Goal: Find specific page/section: Find specific page/section

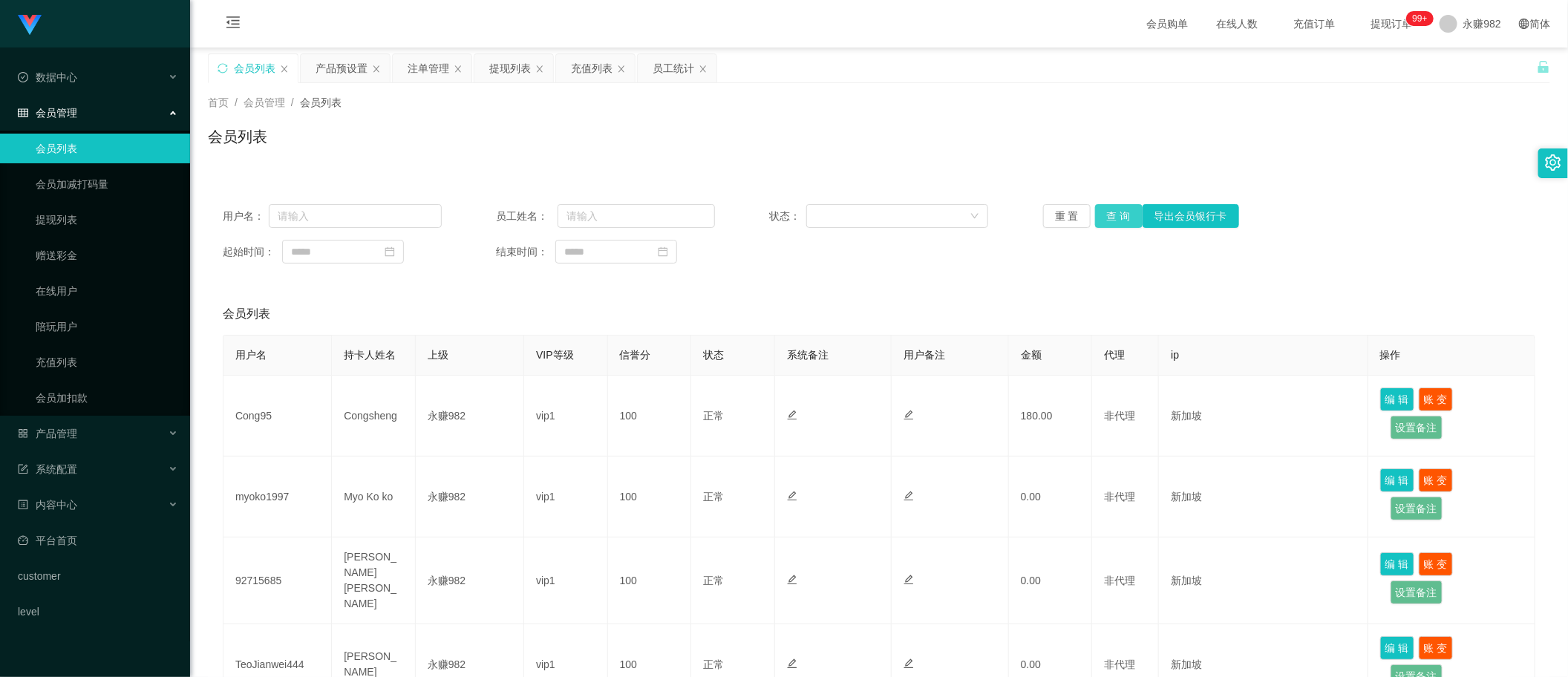
click at [1110, 220] on button "查 询" at bounding box center [1119, 216] width 48 height 23
click at [510, 73] on div "提现列表" at bounding box center [510, 69] width 42 height 29
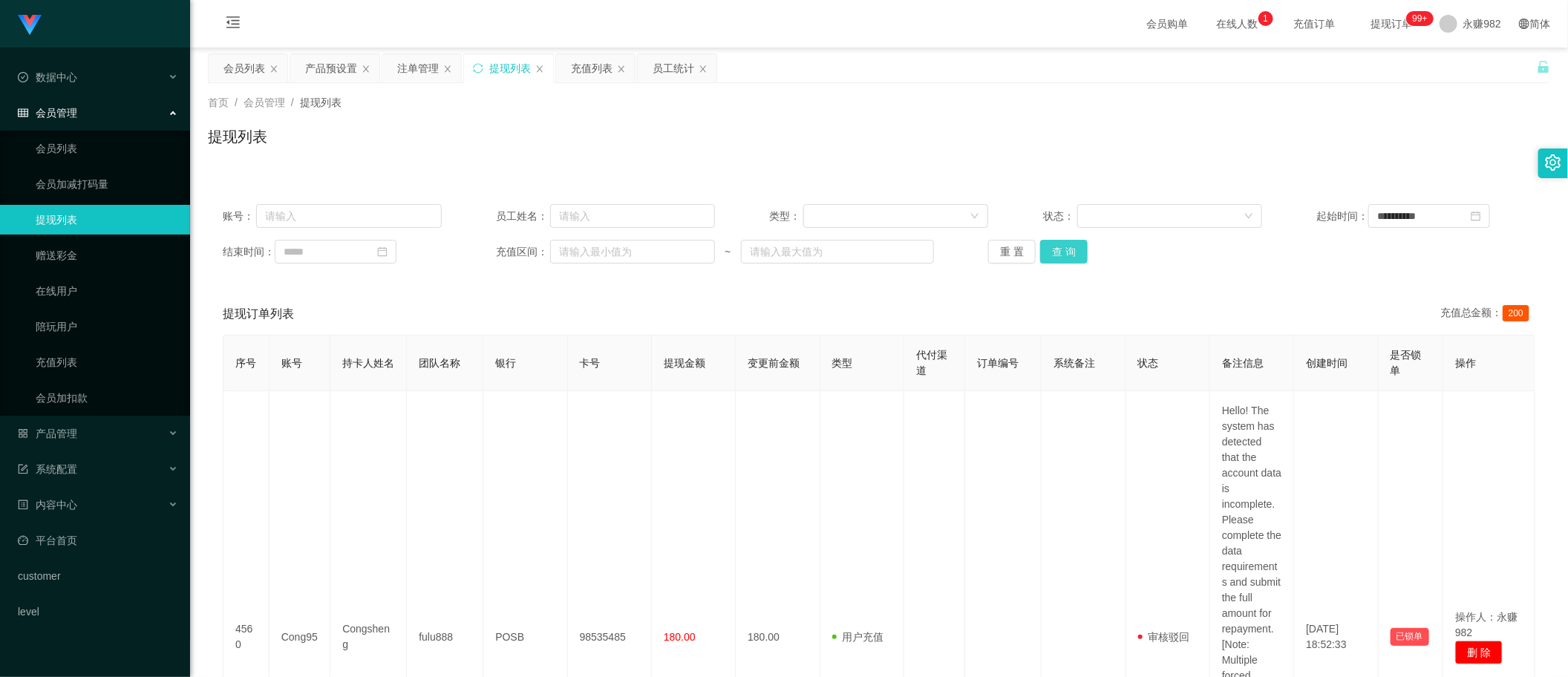
click at [1058, 250] on button "查 询" at bounding box center [1064, 252] width 48 height 23
click at [1058, 251] on button "查 询" at bounding box center [1064, 252] width 48 height 23
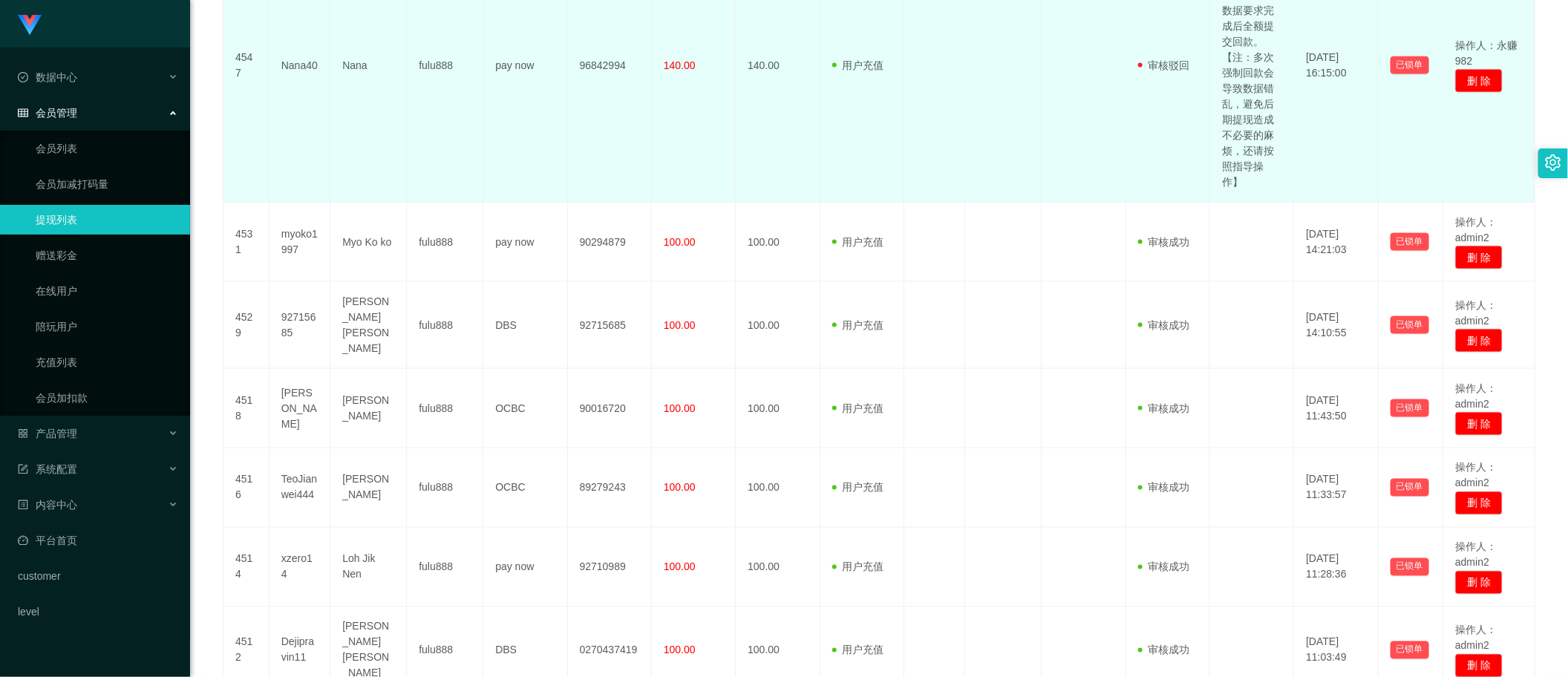
scroll to position [1233, 0]
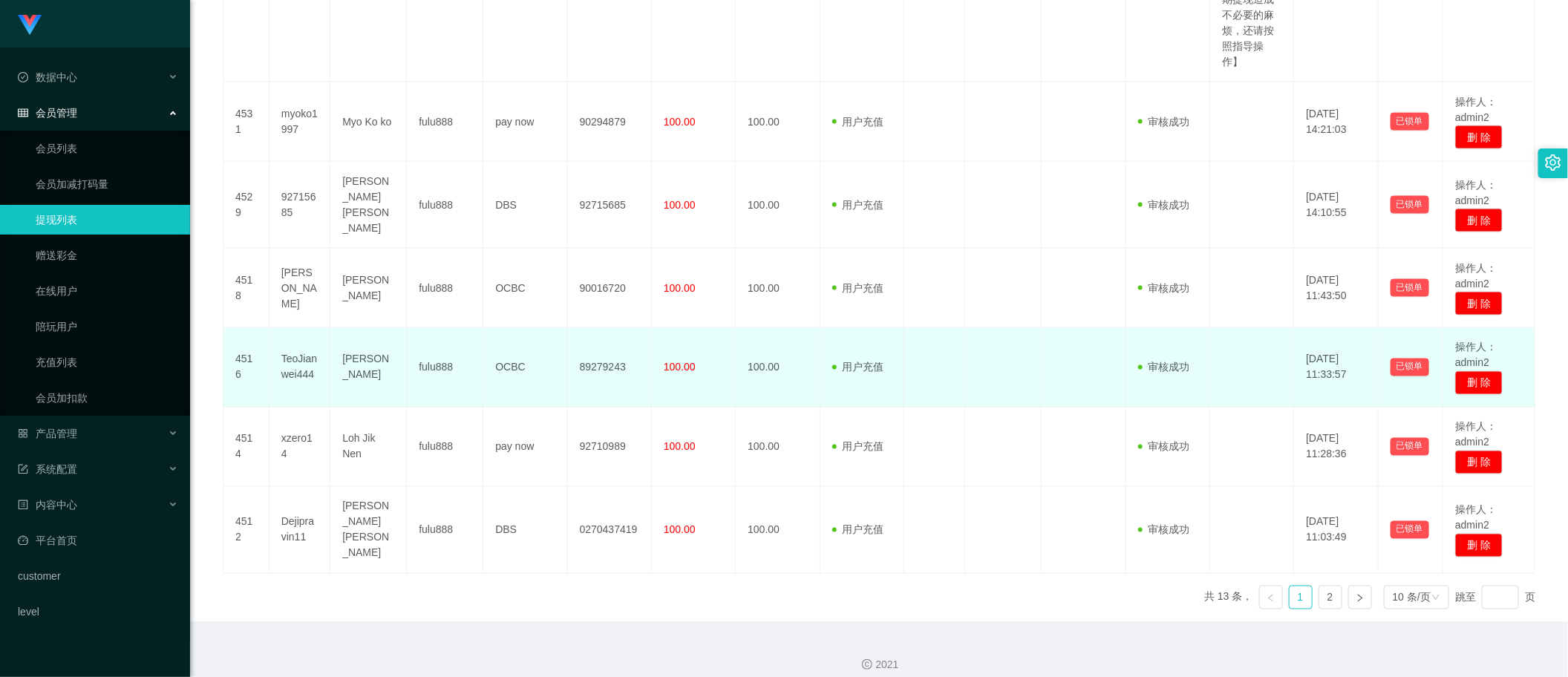
click at [376, 368] on td "[PERSON_NAME]" at bounding box center [368, 367] width 76 height 80
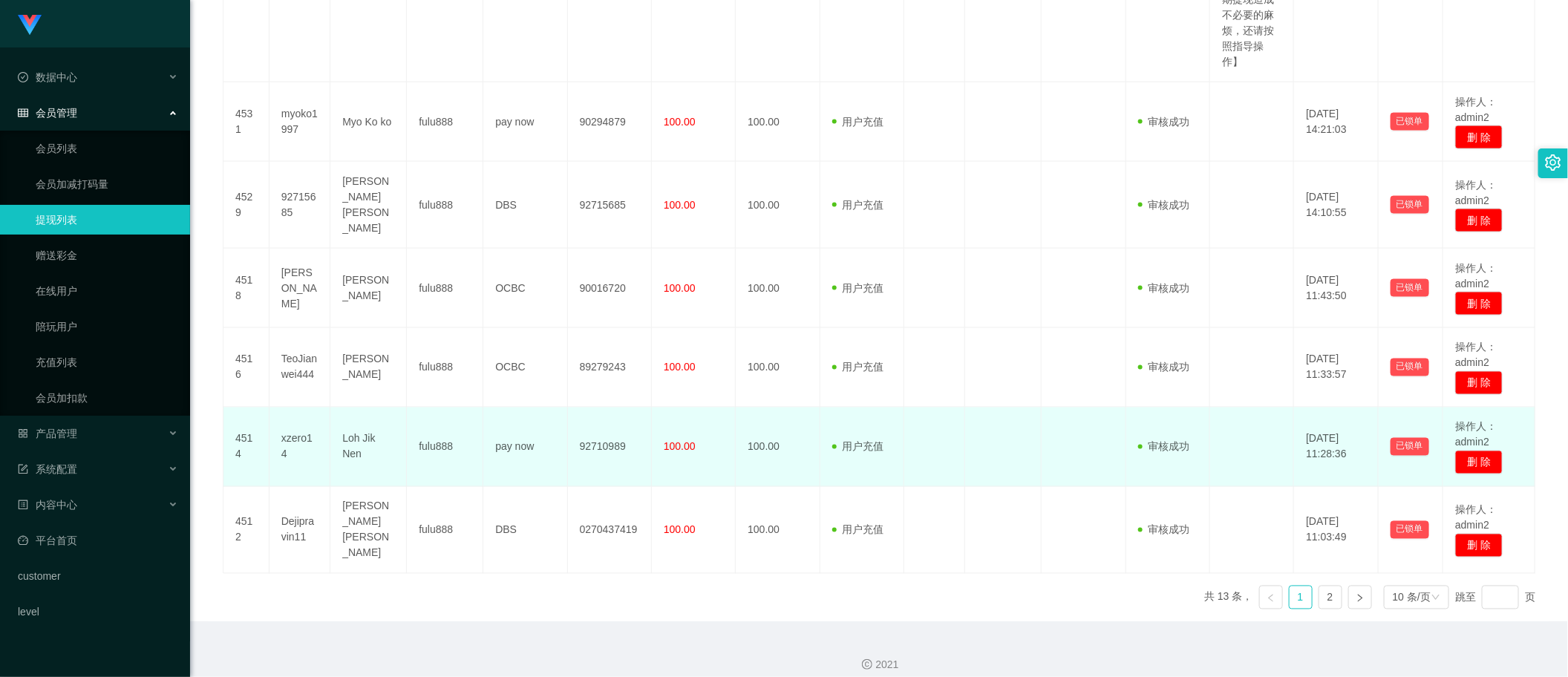
click at [428, 446] on td "fulu888" at bounding box center [445, 447] width 76 height 80
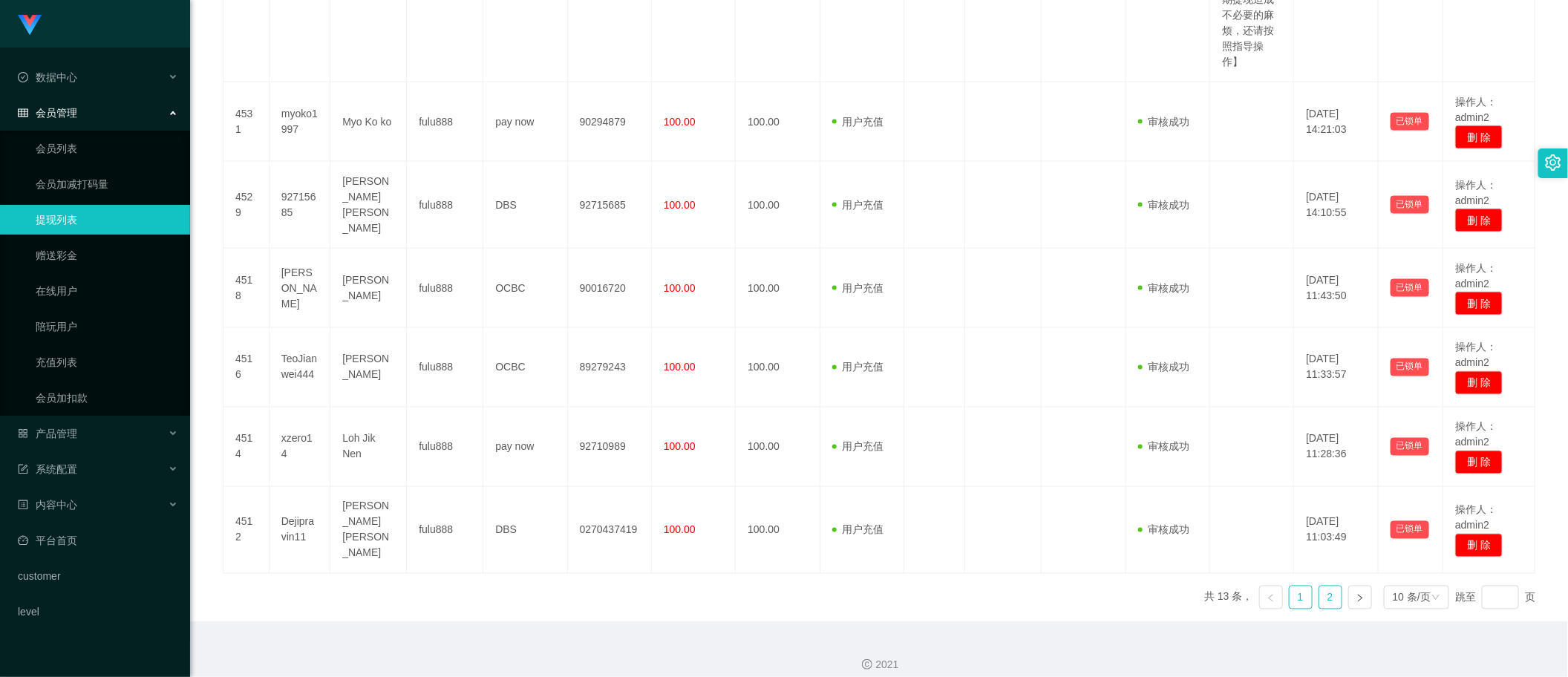
click at [1320, 590] on link "2" at bounding box center [1330, 597] width 23 height 23
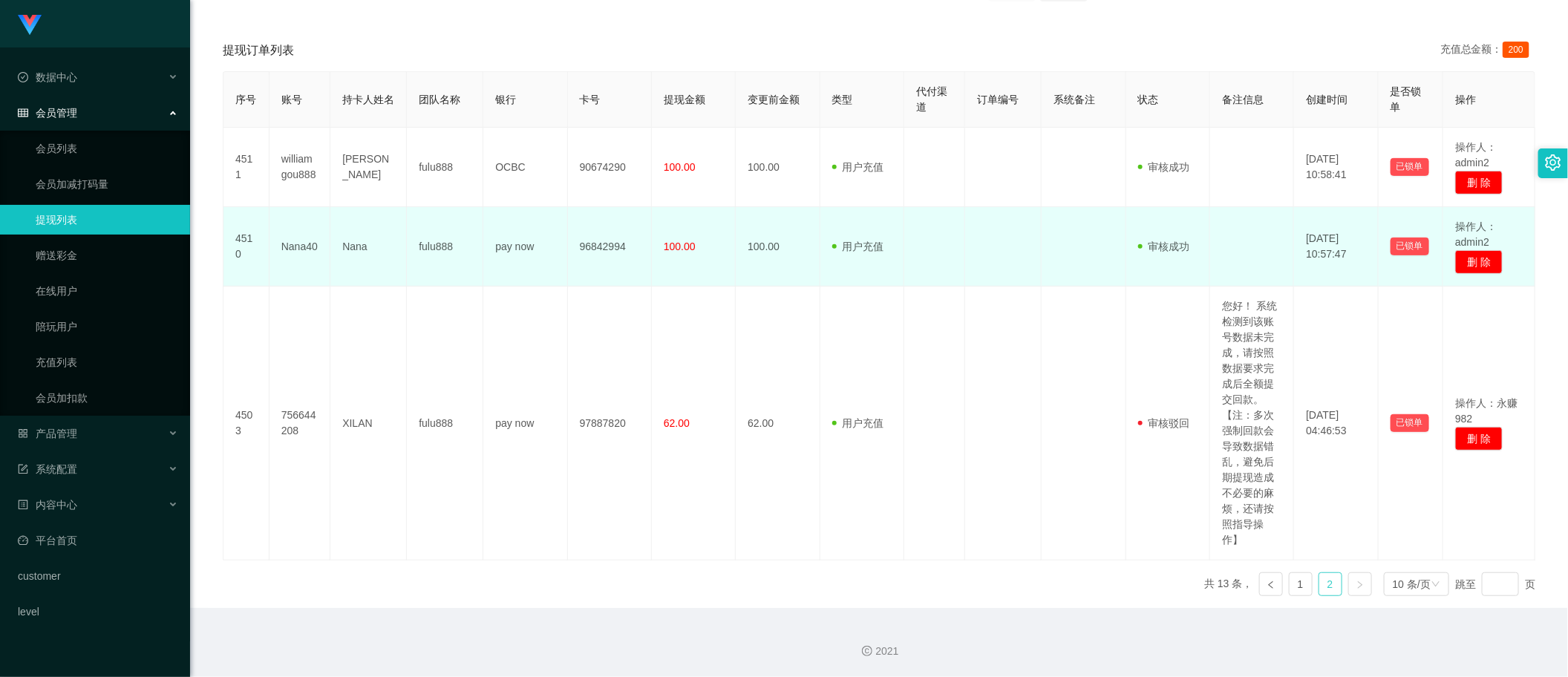
scroll to position [0, 0]
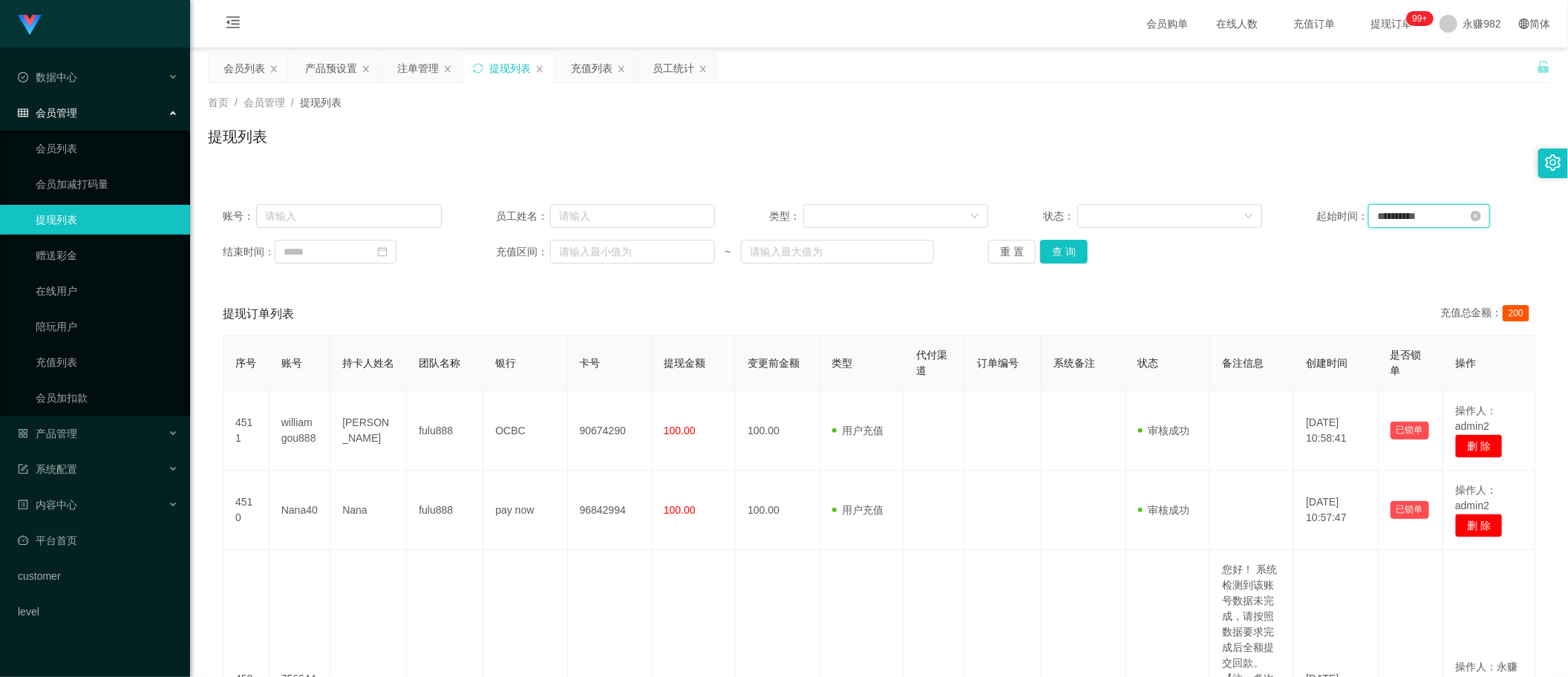
click at [1428, 221] on input "**********" at bounding box center [1429, 216] width 122 height 23
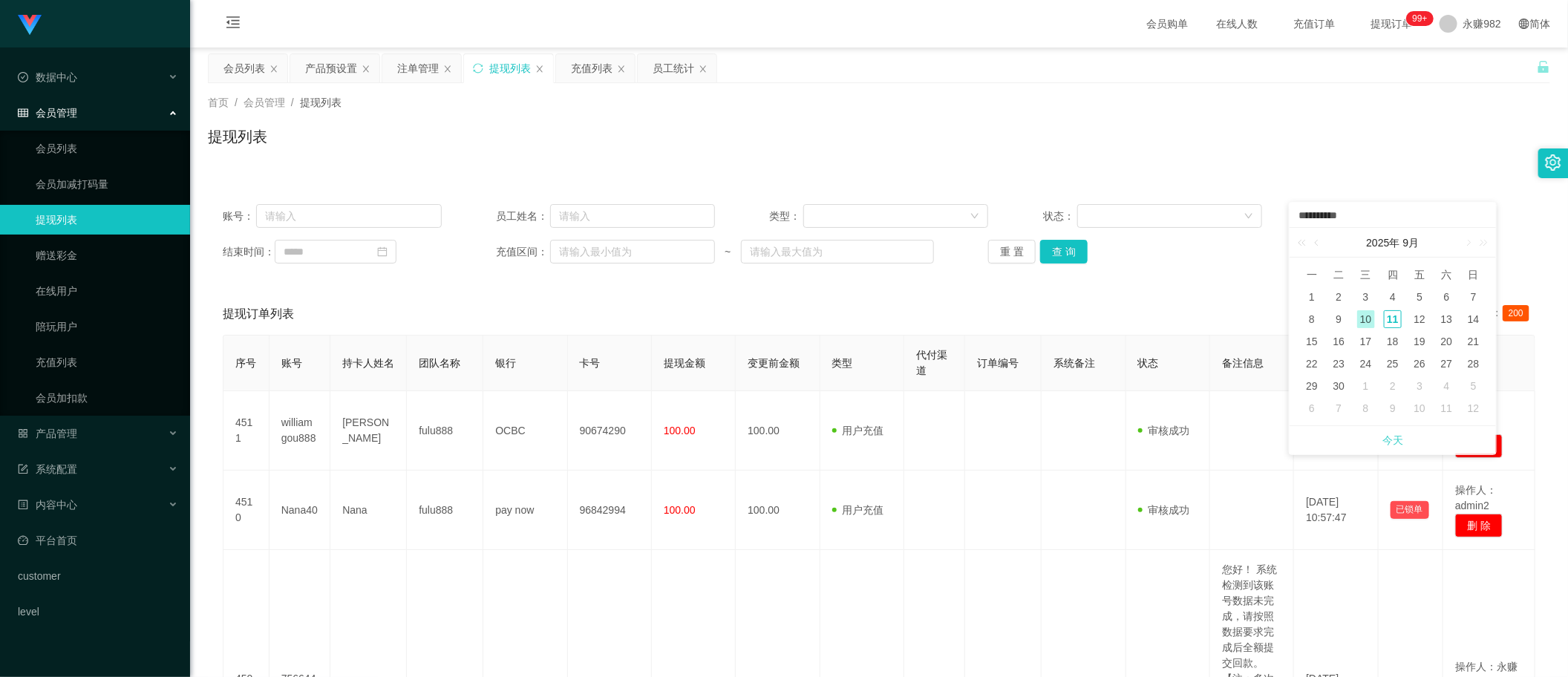
click at [1393, 440] on link "今天" at bounding box center [1393, 440] width 21 height 29
type input "**********"
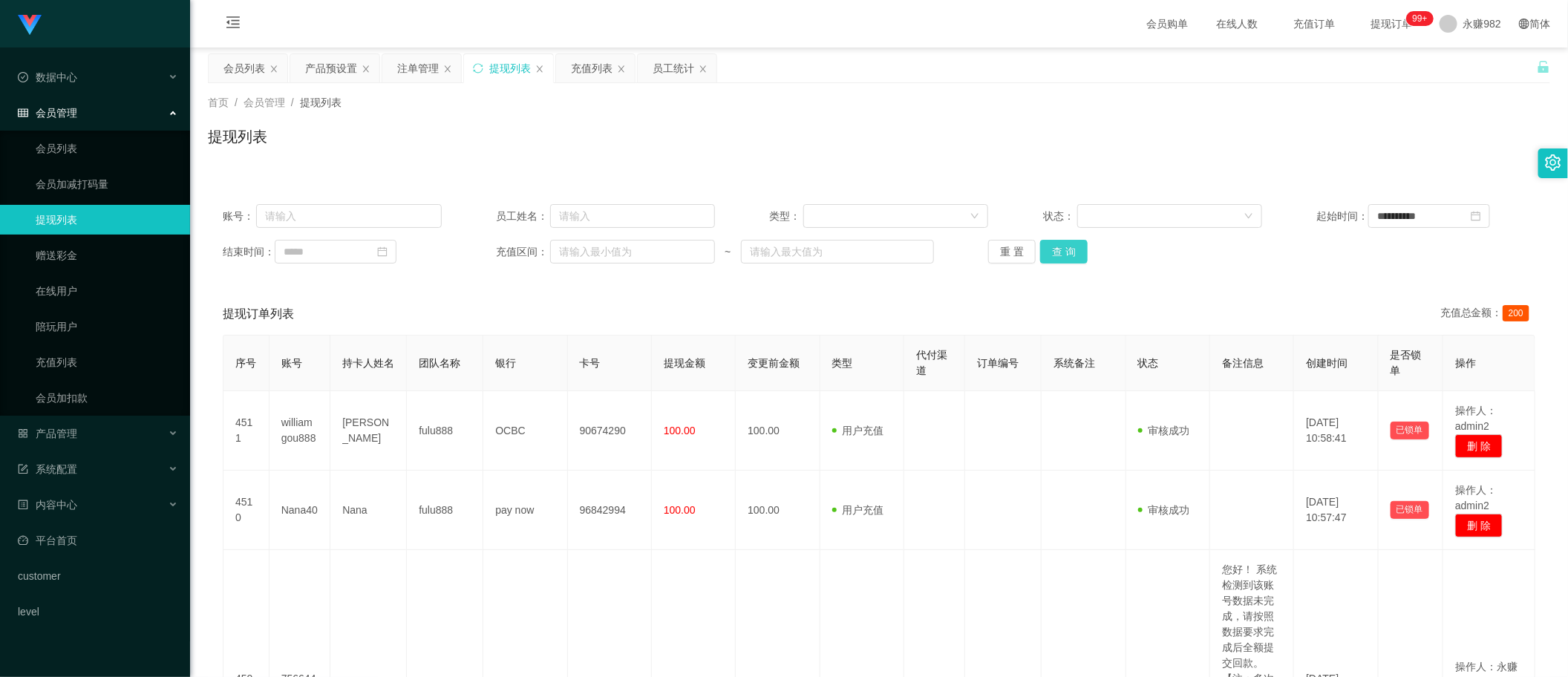
click at [1066, 253] on button "查 询" at bounding box center [1064, 252] width 48 height 23
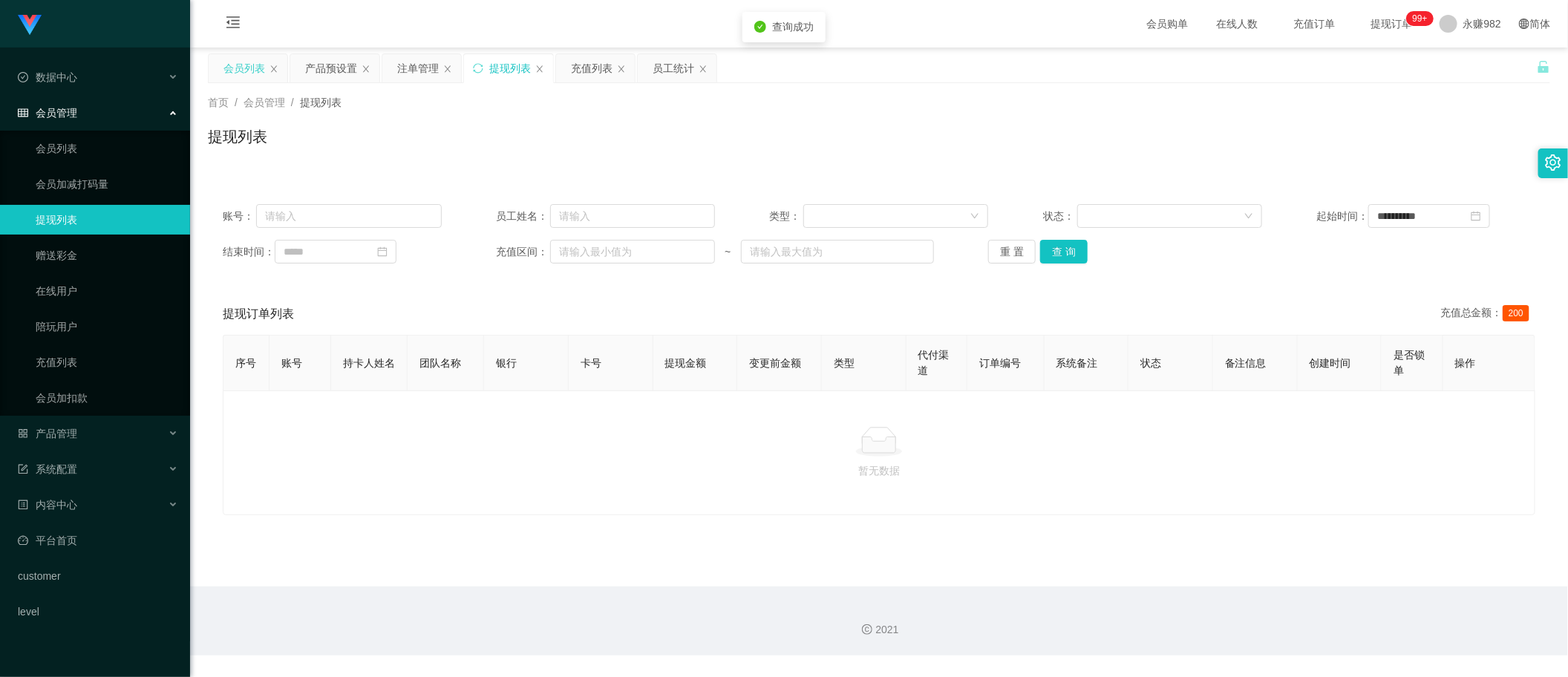
click at [243, 68] on div "会员列表" at bounding box center [244, 69] width 42 height 29
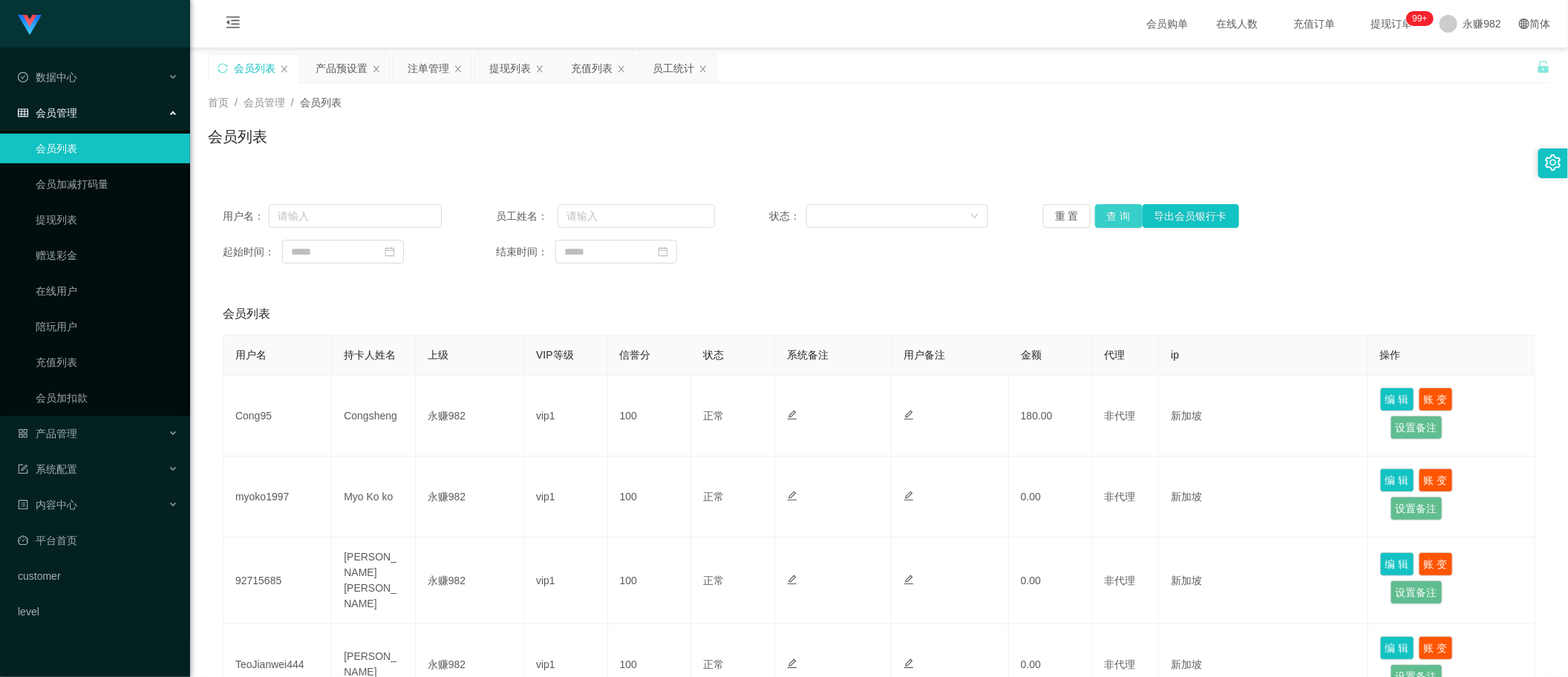
click at [1108, 211] on button "查 询" at bounding box center [1119, 216] width 48 height 23
click at [345, 257] on input at bounding box center [342, 252] width 122 height 23
click at [376, 471] on link "今天" at bounding box center [385, 476] width 21 height 29
type input "**********"
click at [1111, 206] on button "查 询" at bounding box center [1119, 216] width 48 height 23
